Goal: Check status: Check status

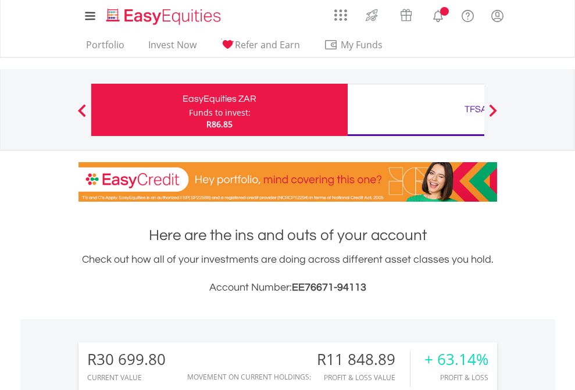
scroll to position [112, 182]
click at [189, 110] on div "Funds to invest:" at bounding box center [220, 113] width 62 height 12
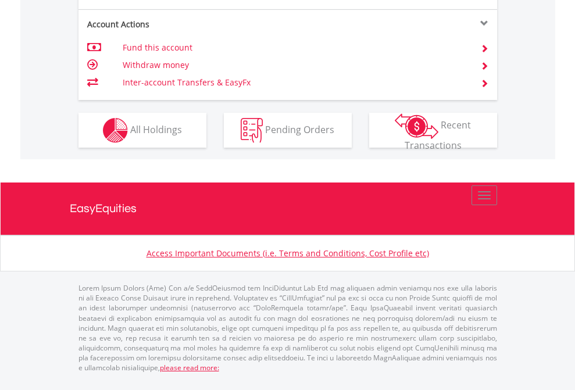
scroll to position [1183, 0]
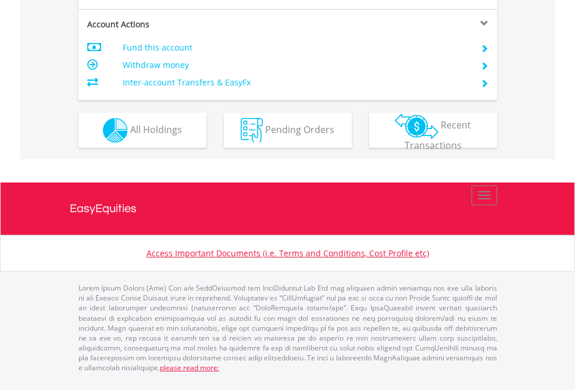
scroll to position [1060, 0]
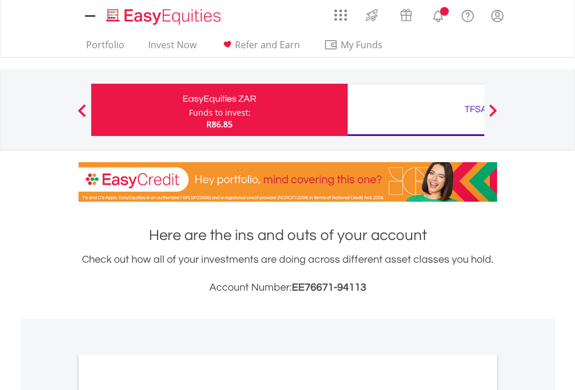
scroll to position [698, 0]
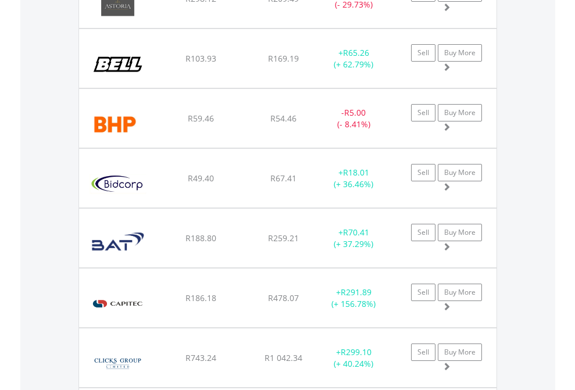
scroll to position [112, 182]
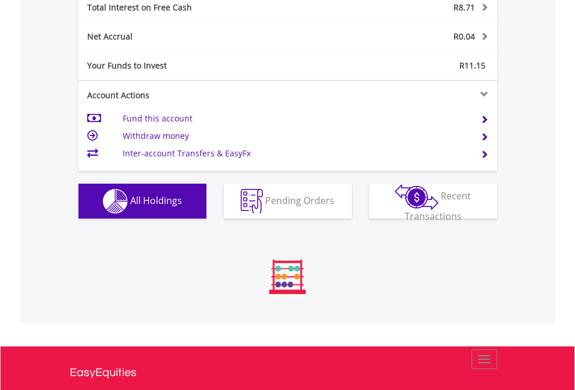
scroll to position [112, 182]
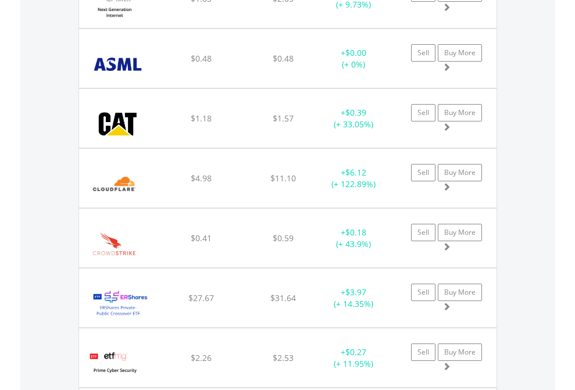
scroll to position [112, 182]
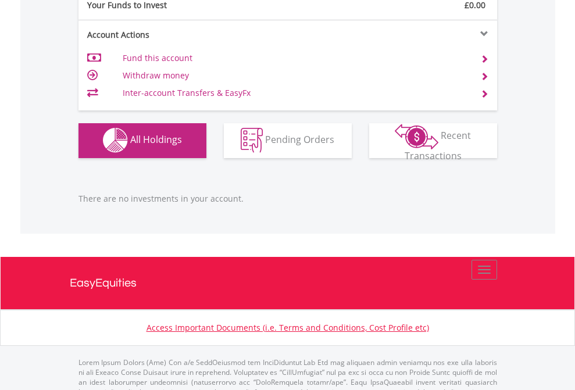
scroll to position [1150, 0]
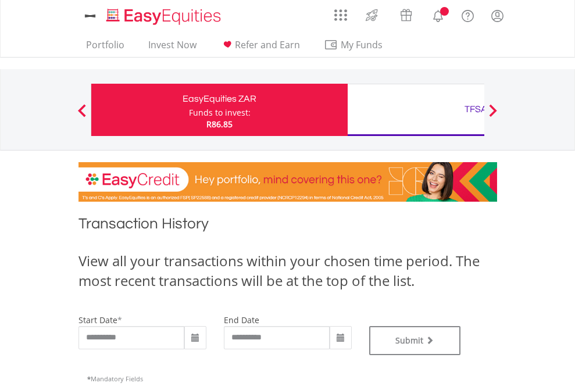
type input "**********"
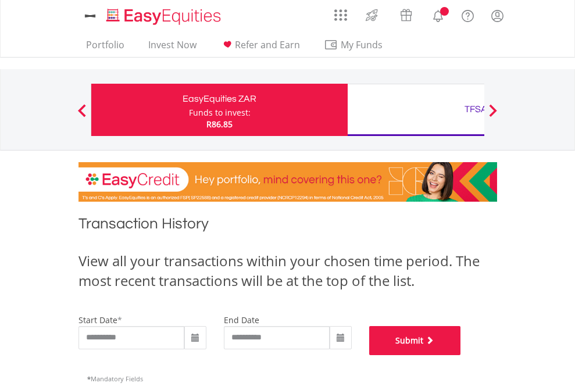
click at [461, 355] on button "Submit" at bounding box center [415, 340] width 92 height 29
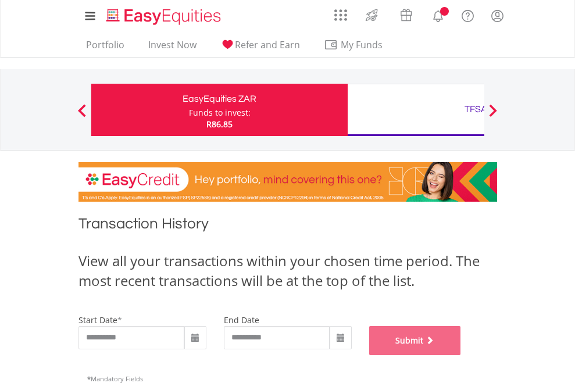
scroll to position [471, 0]
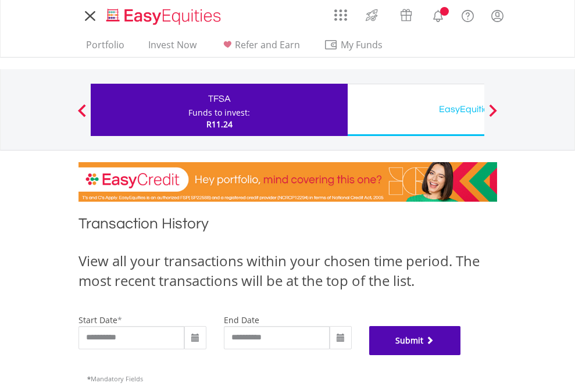
click at [461, 355] on button "Submit" at bounding box center [415, 340] width 92 height 29
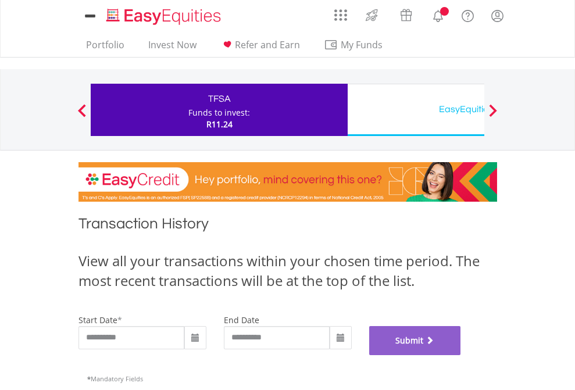
scroll to position [471, 0]
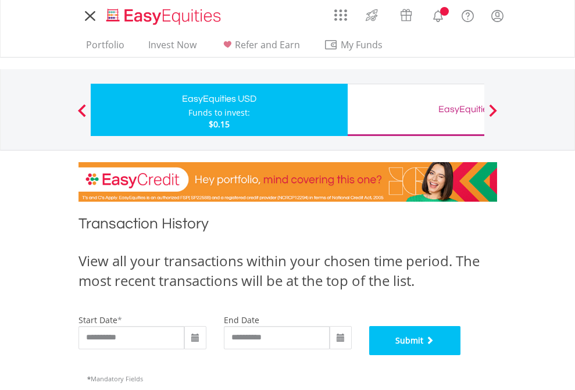
click at [461, 355] on button "Submit" at bounding box center [415, 340] width 92 height 29
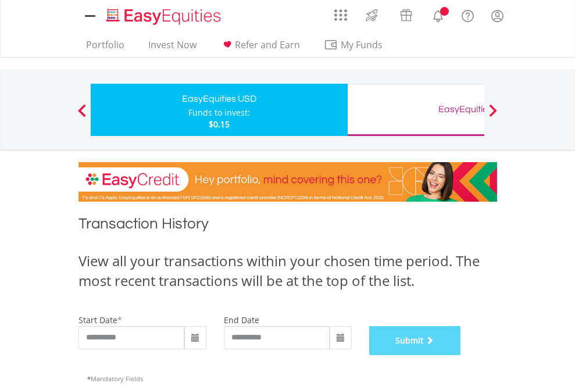
scroll to position [471, 0]
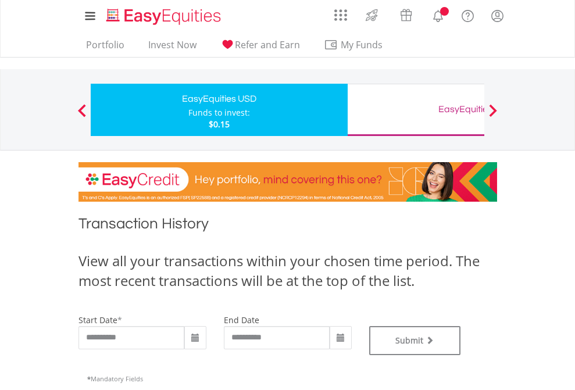
click at [415, 110] on div "EasyEquities GBP" at bounding box center [475, 109] width 242 height 16
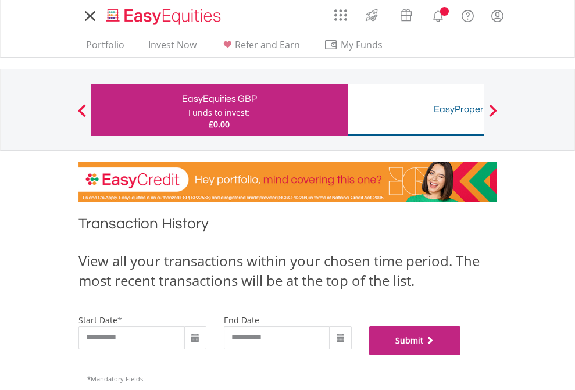
click at [461, 355] on button "Submit" at bounding box center [415, 340] width 92 height 29
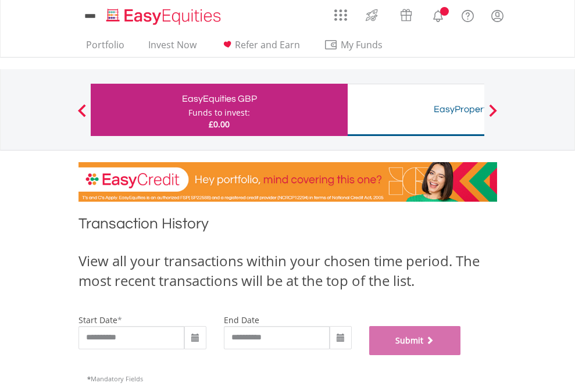
scroll to position [471, 0]
